Goal: Register for event/course

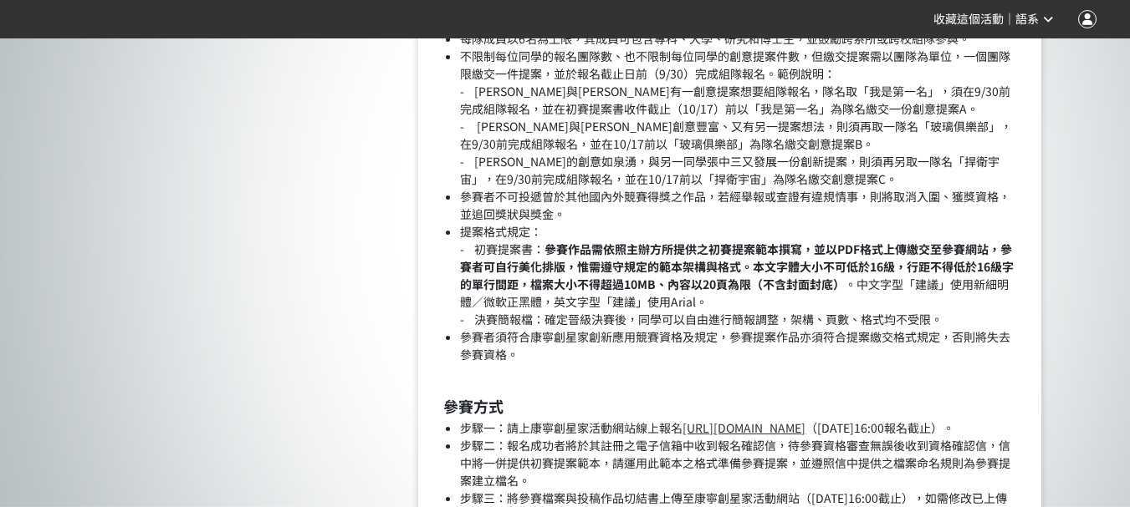
scroll to position [2090, 0]
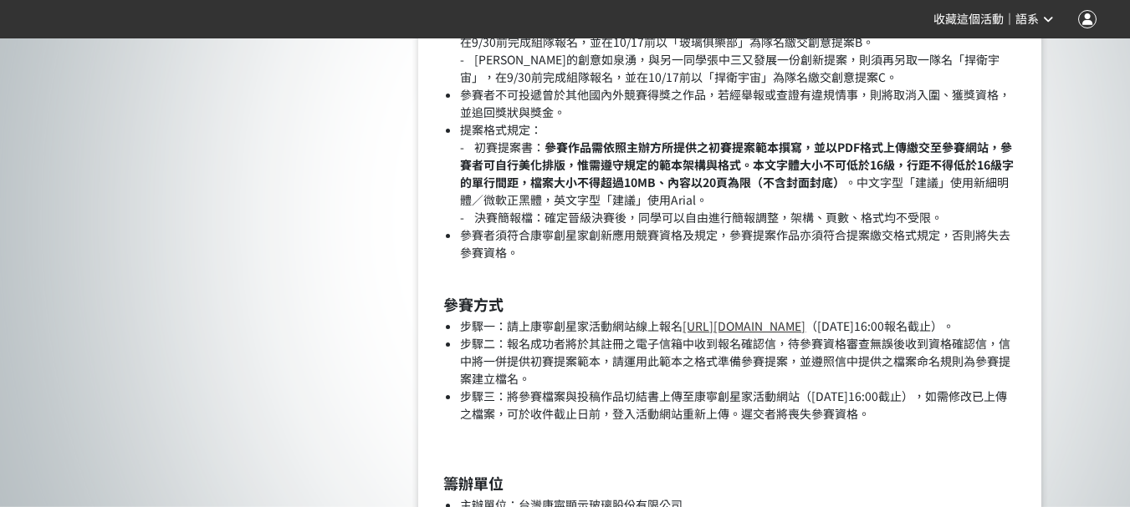
click at [747, 324] on link "[URL][DOMAIN_NAME]" at bounding box center [743, 326] width 123 height 17
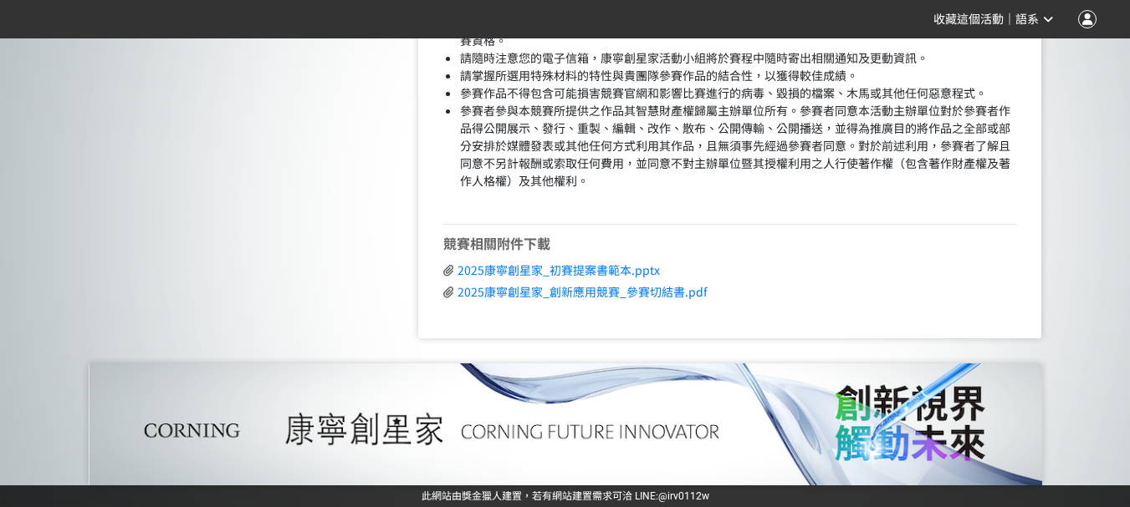
scroll to position [4264, 0]
click at [628, 276] on span "2025康寧創星家_初賽提案書範本.pptx" at bounding box center [558, 270] width 202 height 17
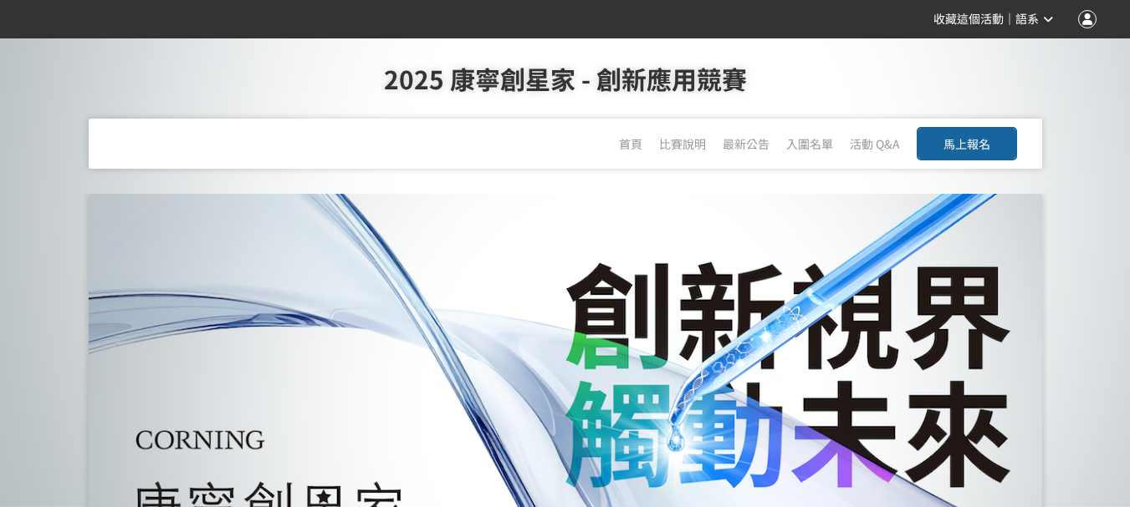
click at [986, 138] on span "馬上報名" at bounding box center [966, 143] width 47 height 17
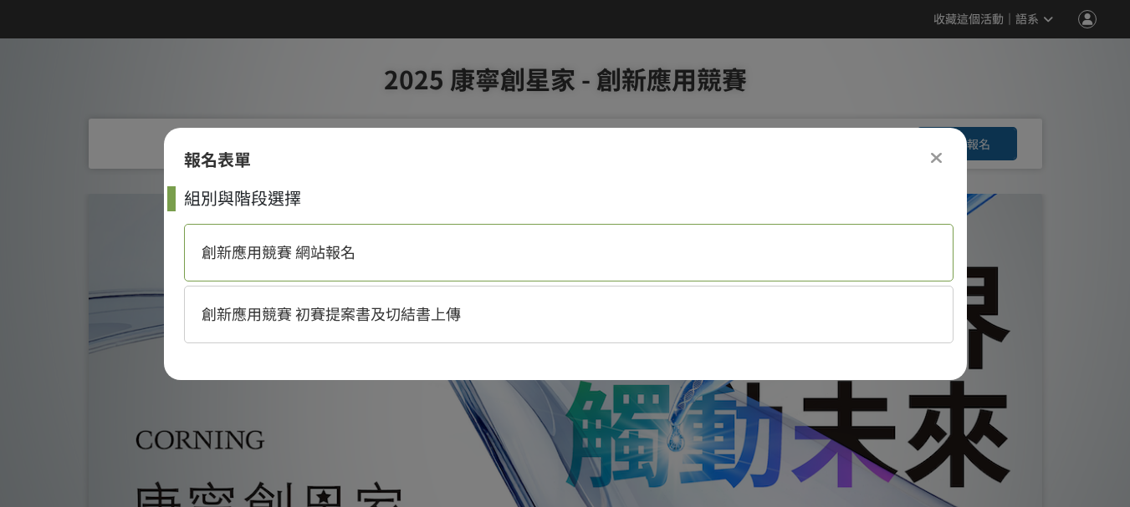
click at [594, 255] on div "創新應用競賽 網站報名" at bounding box center [568, 253] width 769 height 58
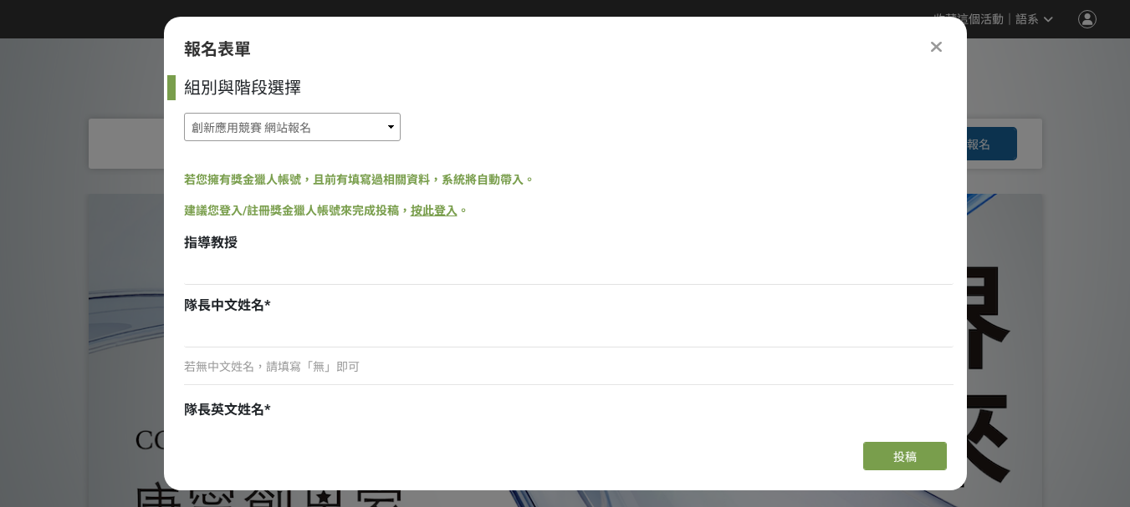
click at [376, 128] on select "創新應用競賽 網站報名 創新應用競賽 初賽提案書及切結書上傳" at bounding box center [292, 127] width 217 height 28
click at [184, 113] on select "創新應用競賽 網站報名 創新應用競賽 初賽提案書及切結書上傳" at bounding box center [292, 127] width 217 height 28
click at [431, 209] on link "按此登入" at bounding box center [434, 210] width 47 height 13
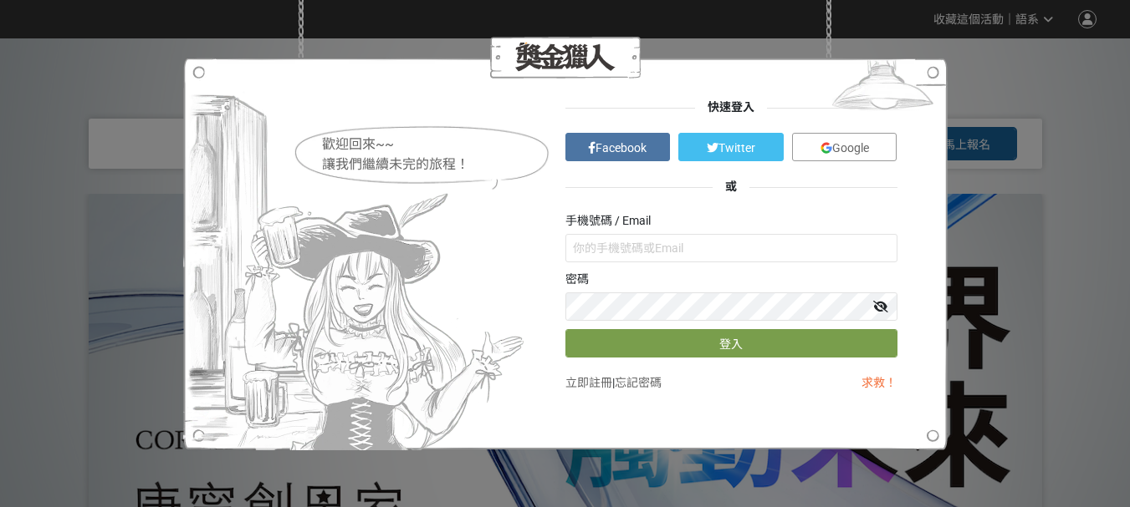
click at [815, 145] on link "Google" at bounding box center [844, 147] width 105 height 28
click at [585, 387] on link "立即註冊" at bounding box center [588, 382] width 47 height 13
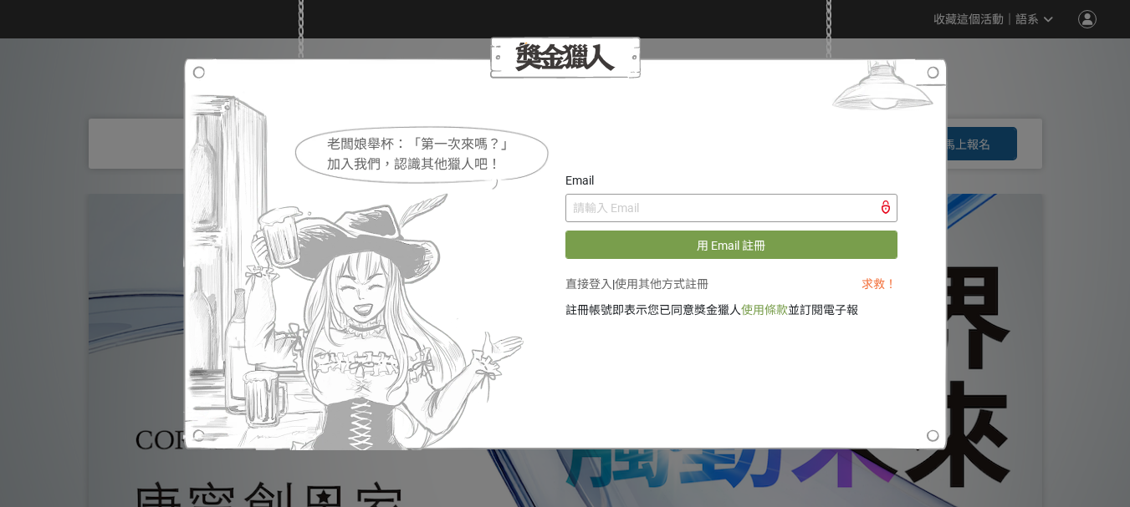
click at [645, 202] on input "text" at bounding box center [731, 208] width 332 height 28
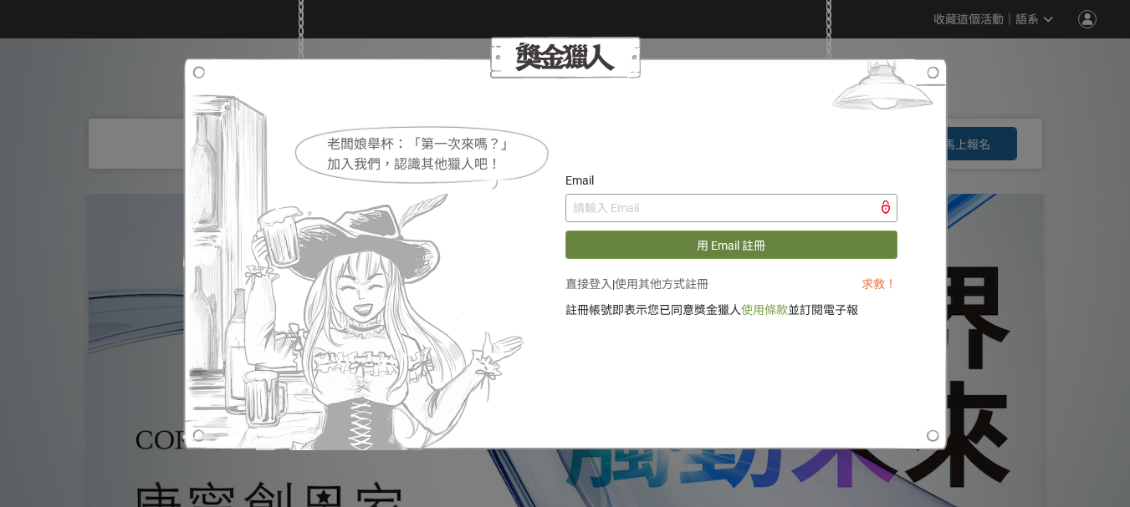
type input "vicky940131@gmail.com"
click at [784, 245] on button "用 Email 註冊" at bounding box center [731, 245] width 332 height 28
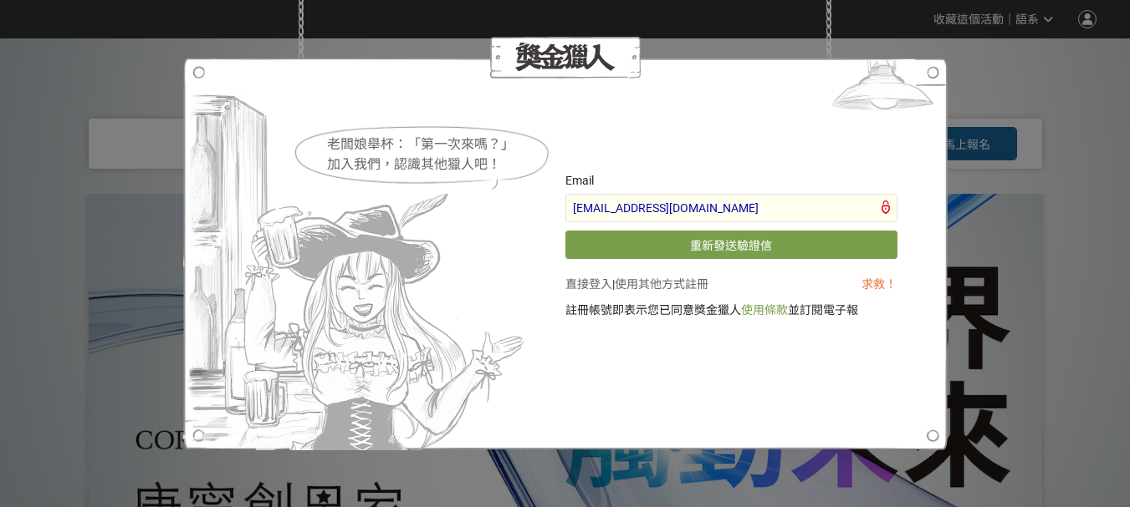
click at [1002, 95] on div "老闆娘舉杯：「第一次來嗎？」 加入我們，認識其他獵人吧！ Email vicky940131@gmail.com 重新發送驗證信 直接登入 | 使用其他方式註…" at bounding box center [565, 253] width 1130 height 507
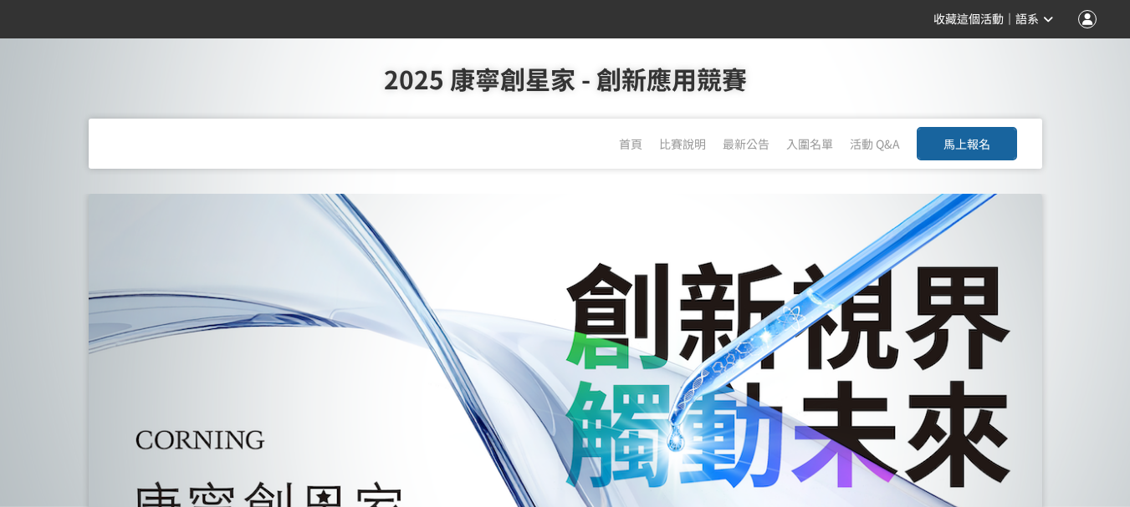
click at [1085, 15] on div at bounding box center [1087, 19] width 18 height 18
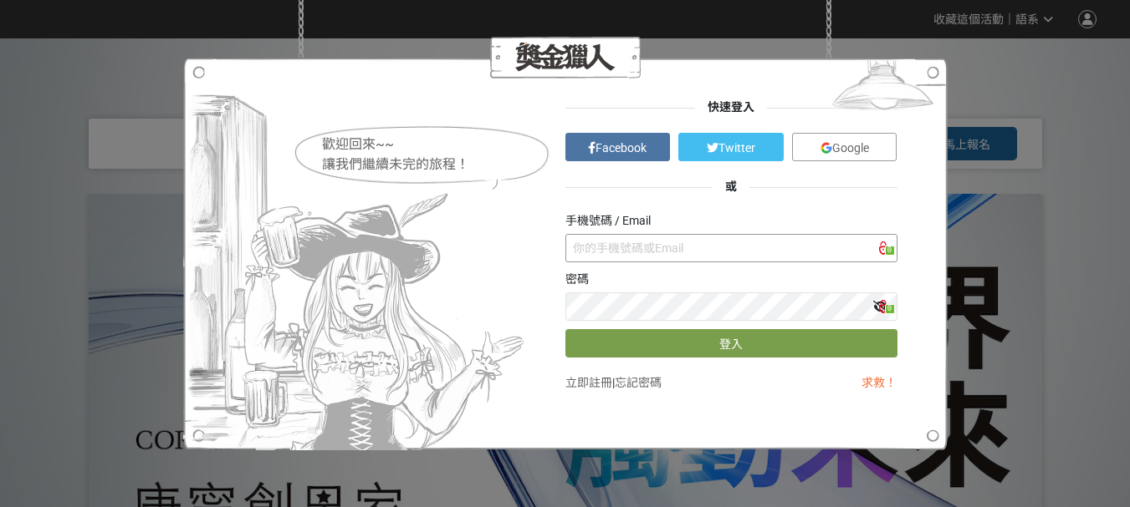
click at [715, 252] on input "text" at bounding box center [731, 248] width 332 height 28
type input "vicky940131@gmail.com"
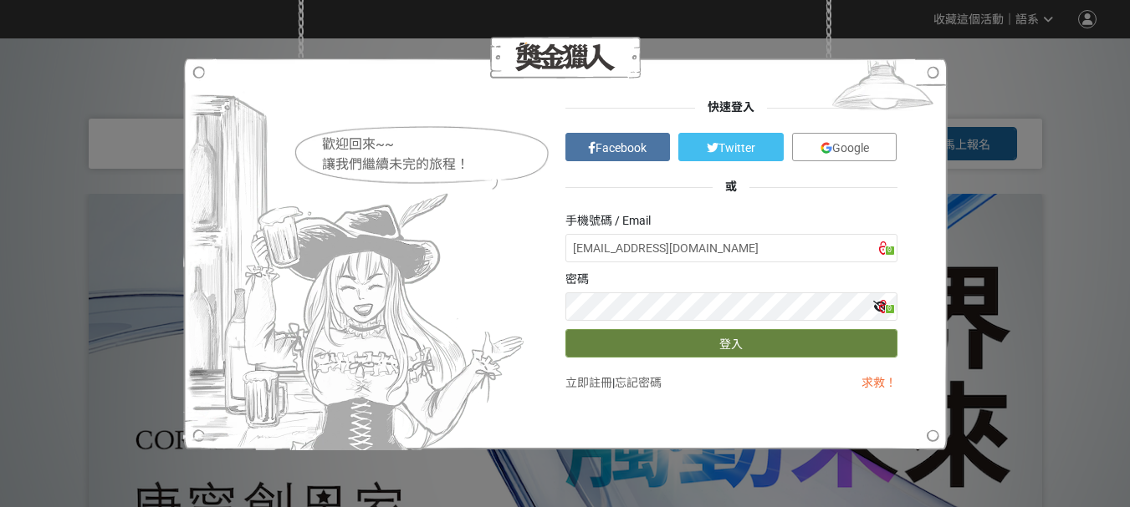
click at [733, 344] on button "登入" at bounding box center [731, 343] width 332 height 28
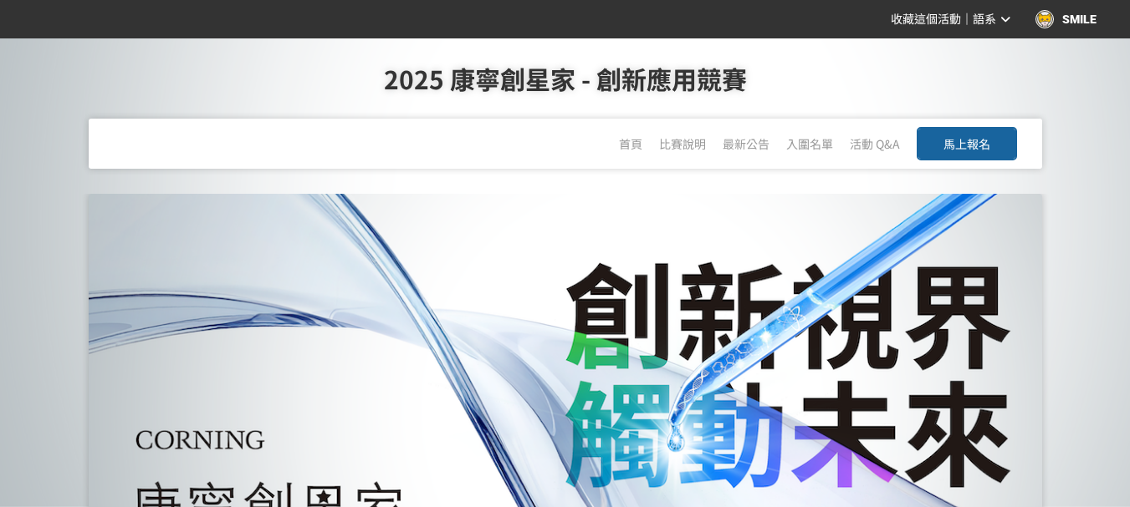
click at [988, 145] on span "馬上報名" at bounding box center [966, 143] width 47 height 17
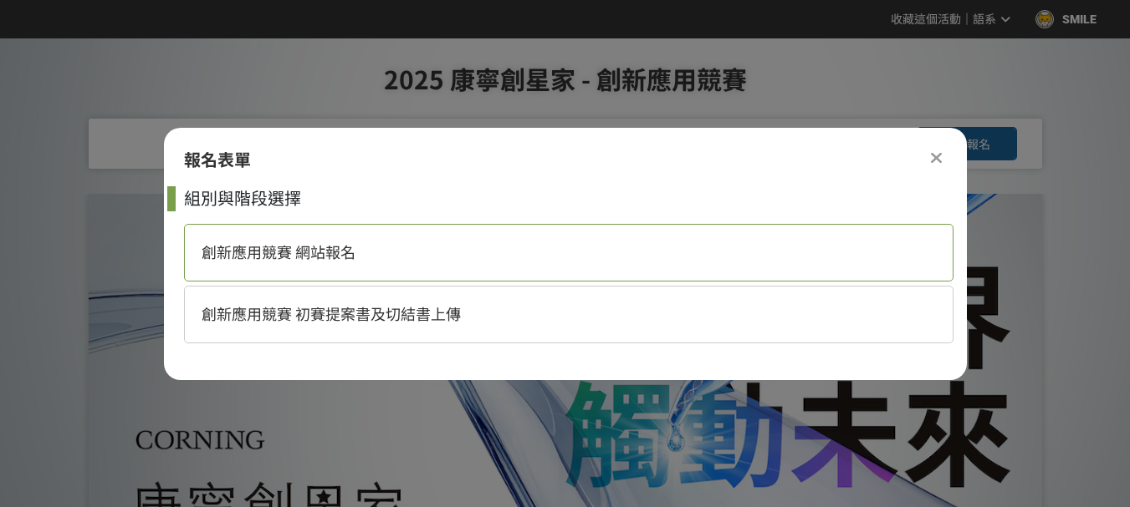
click at [613, 252] on div "創新應用競賽 網站報名" at bounding box center [568, 253] width 769 height 58
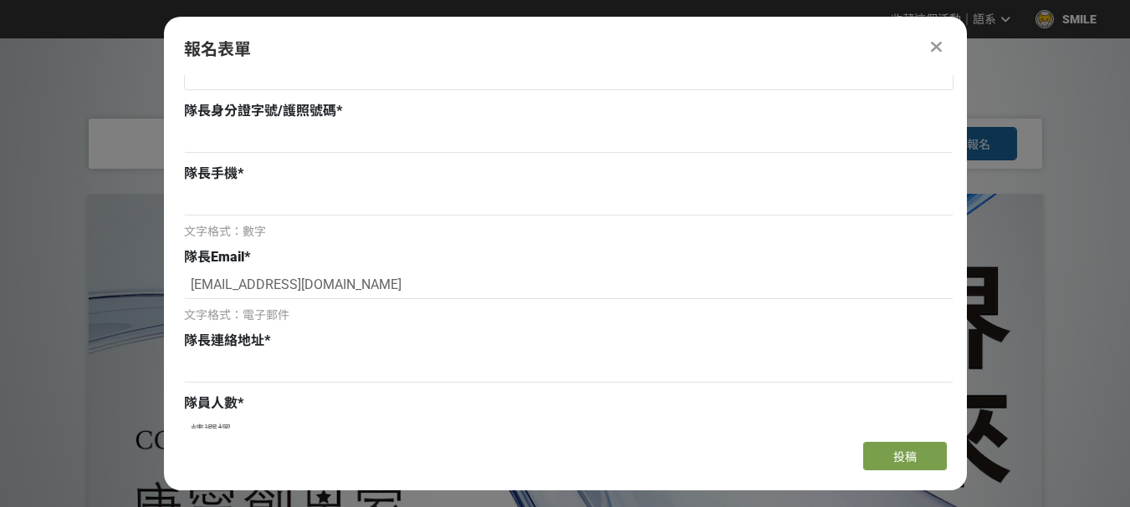
scroll to position [669, 0]
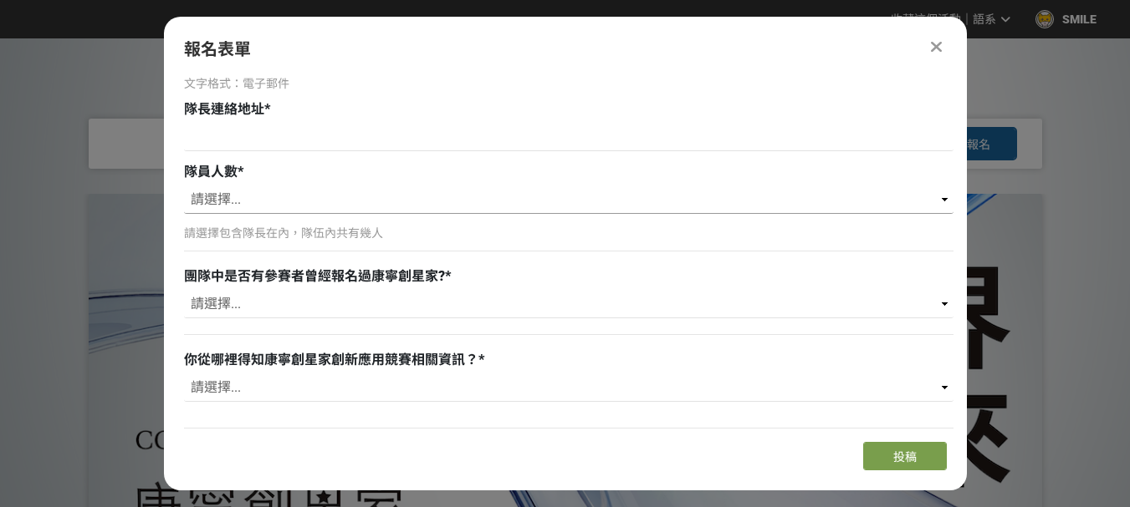
click at [360, 200] on select "請選擇... 1 2 3 4 5 6" at bounding box center [568, 200] width 769 height 28
click at [184, 186] on select "請選擇... 1 2 3 4 5 6" at bounding box center [568, 200] width 769 height 28
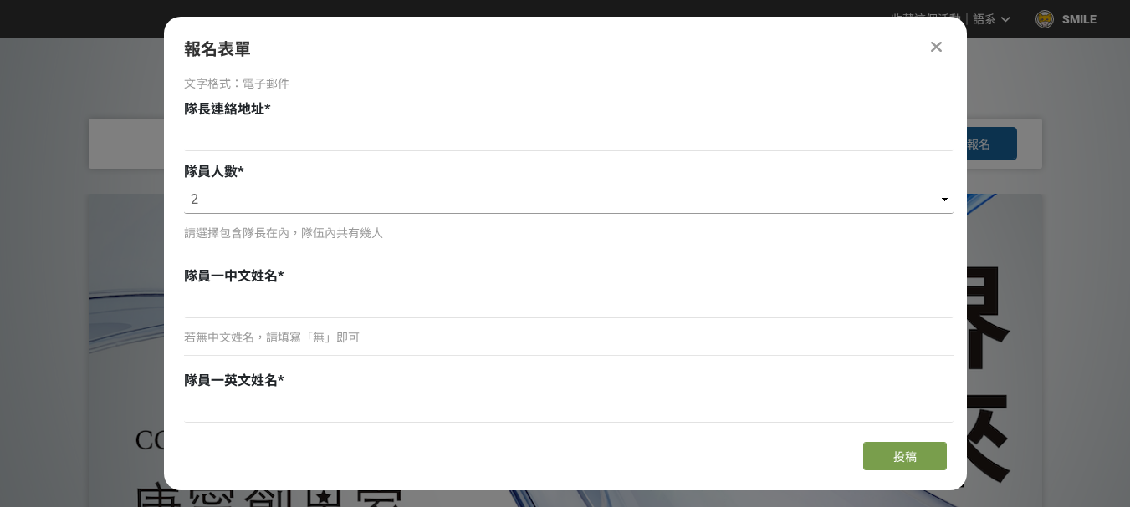
click at [375, 210] on select "請選擇... 1 2 3 4 5 6" at bounding box center [568, 200] width 769 height 28
select select "1"
click at [184, 186] on select "請選擇... 1 2 3 4 5 6" at bounding box center [568, 200] width 769 height 28
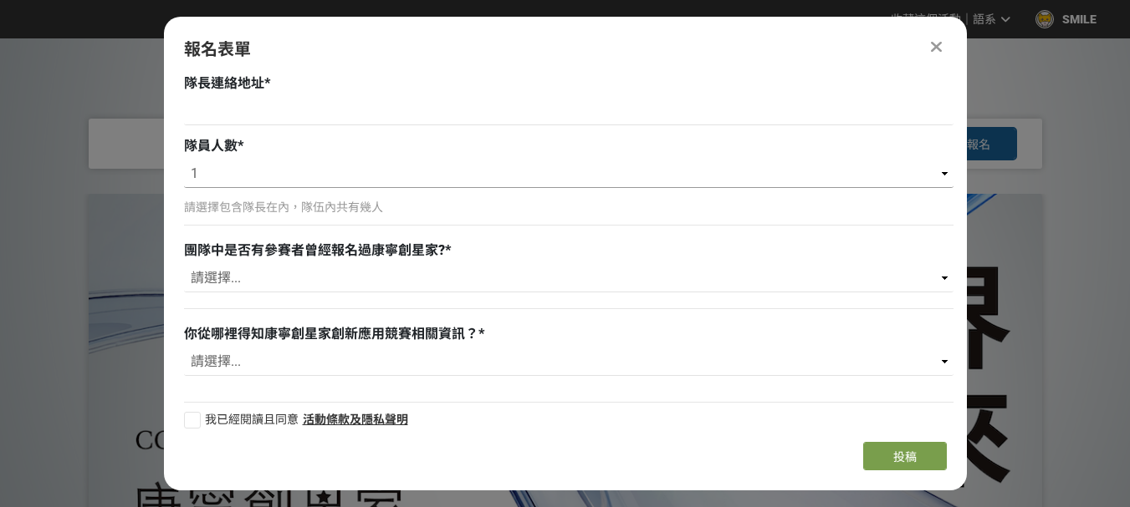
scroll to position [707, 0]
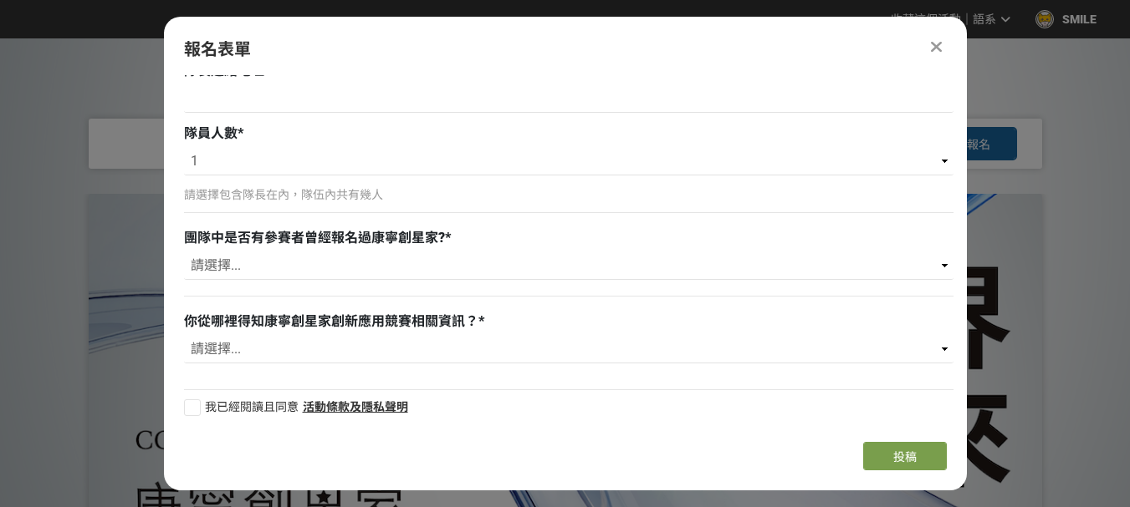
click at [932, 41] on icon at bounding box center [936, 46] width 11 height 17
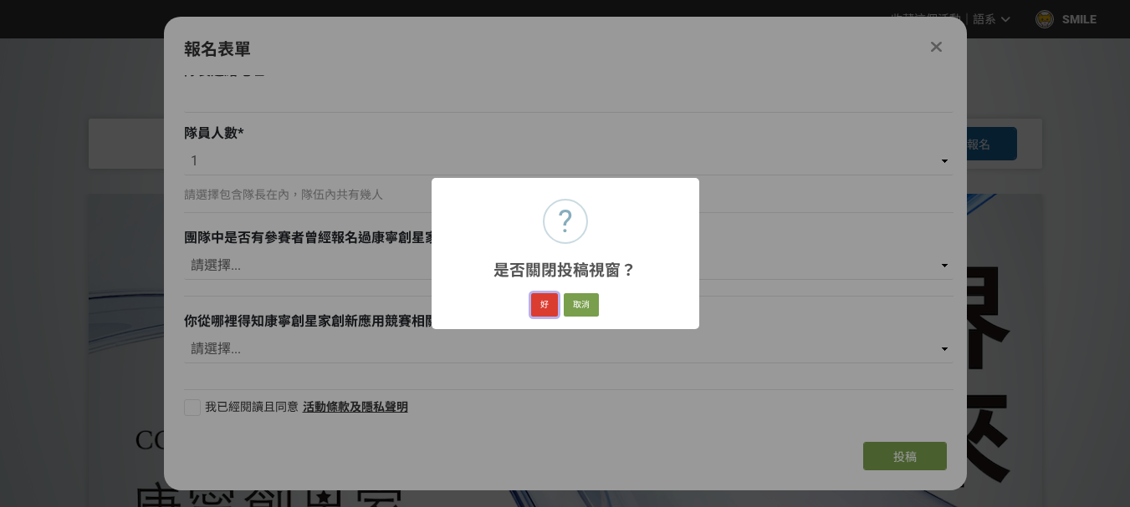
click at [543, 305] on button "好" at bounding box center [544, 304] width 27 height 23
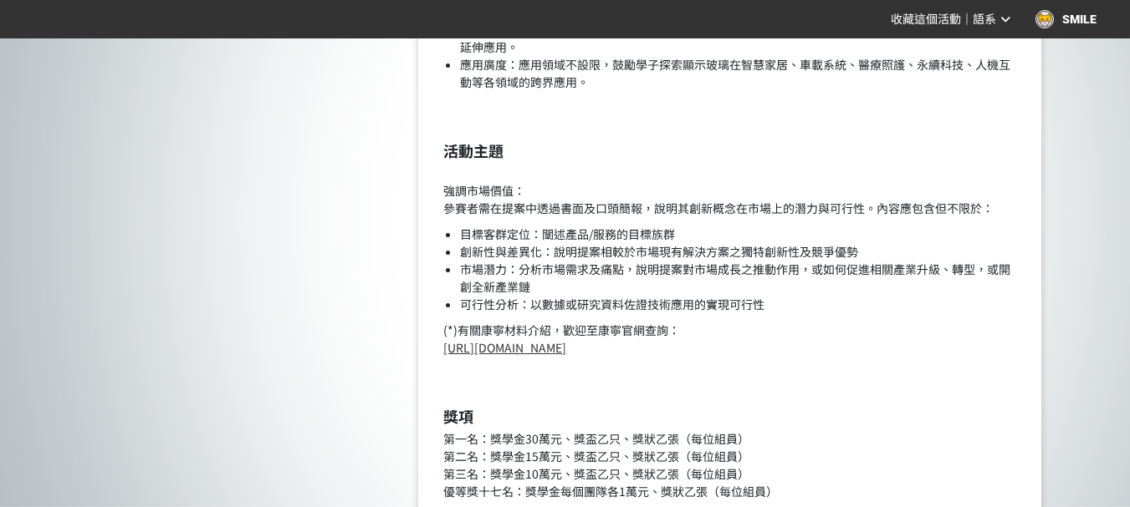
scroll to position [1338, 0]
